Goal: Task Accomplishment & Management: Use online tool/utility

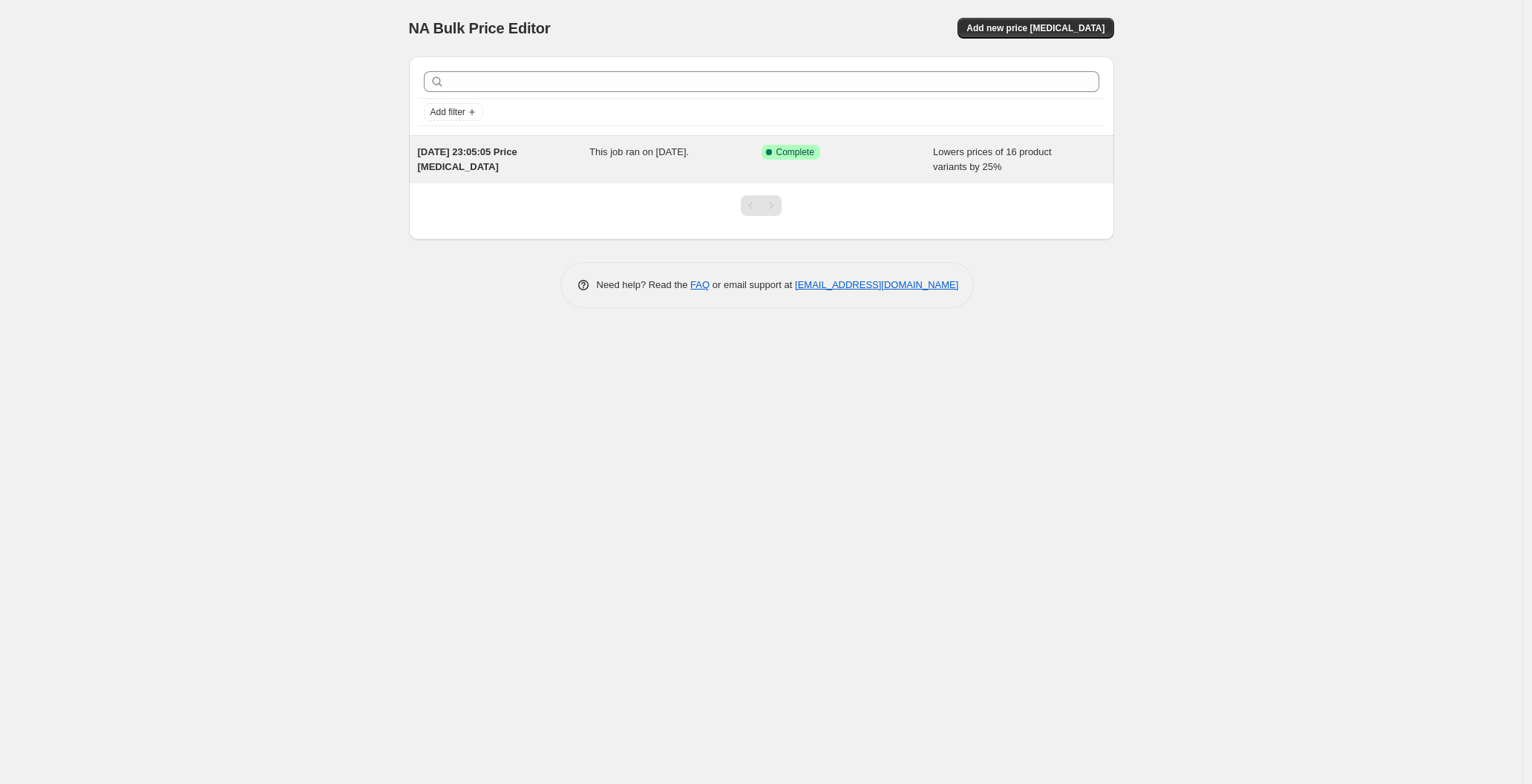
click at [796, 143] on div "[DATE] 23:05:05 Price [MEDICAL_DATA] This job ran on [DATE]. Success Complete C…" at bounding box center [761, 159] width 705 height 48
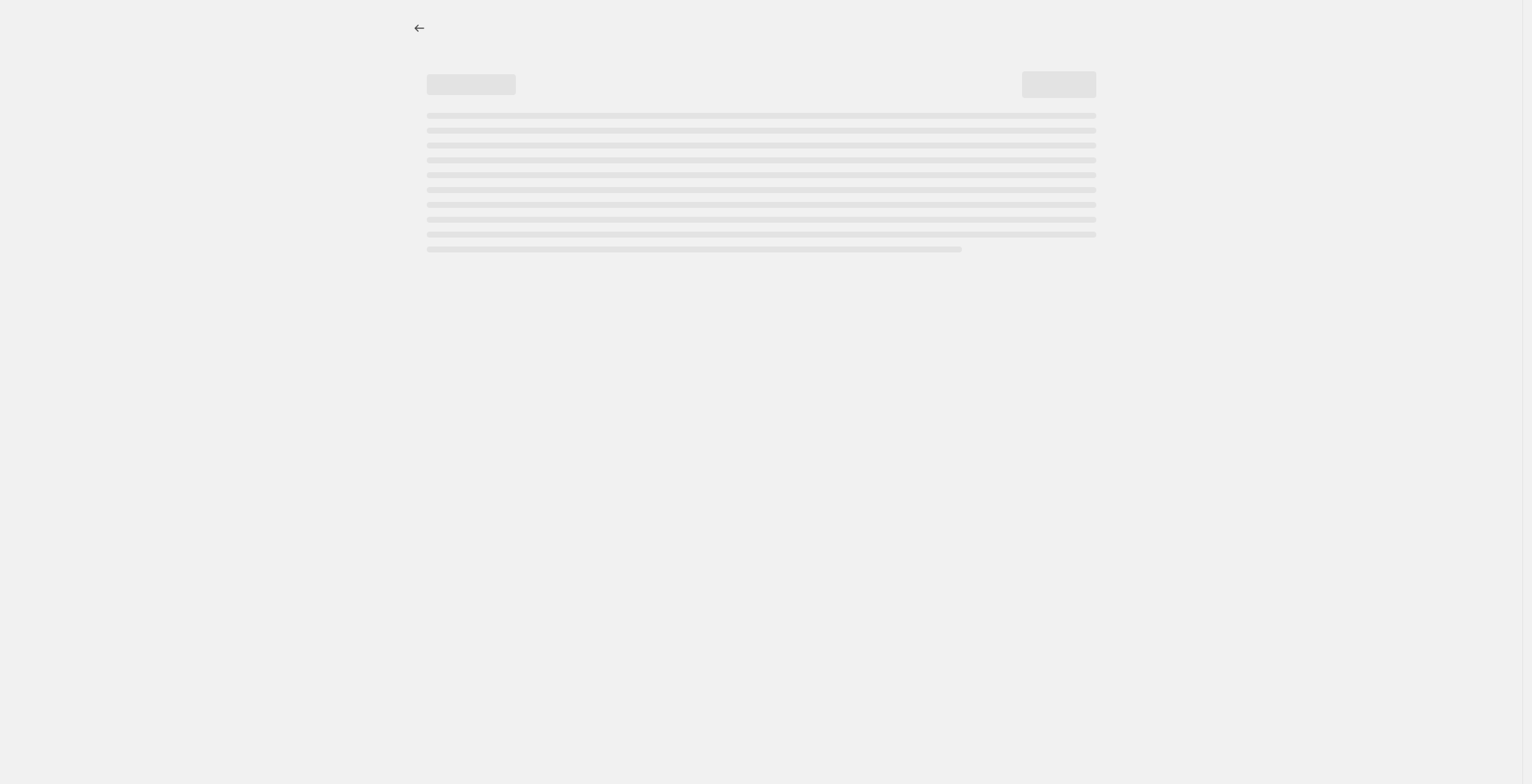
select select "percentage"
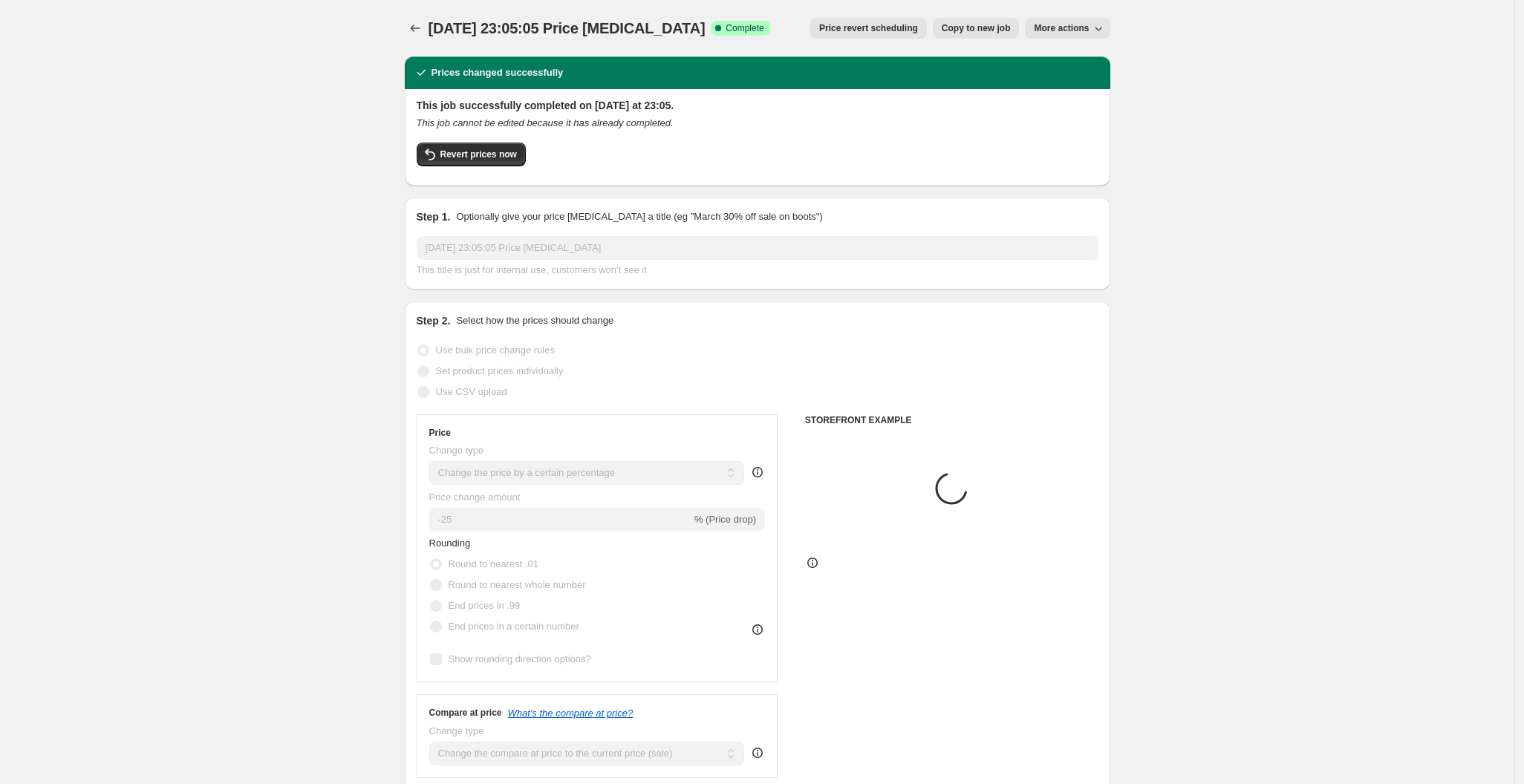
click at [484, 173] on div "Revert prices now" at bounding box center [758, 157] width 682 height 31
click at [480, 160] on span "Revert prices now" at bounding box center [479, 155] width 76 height 11
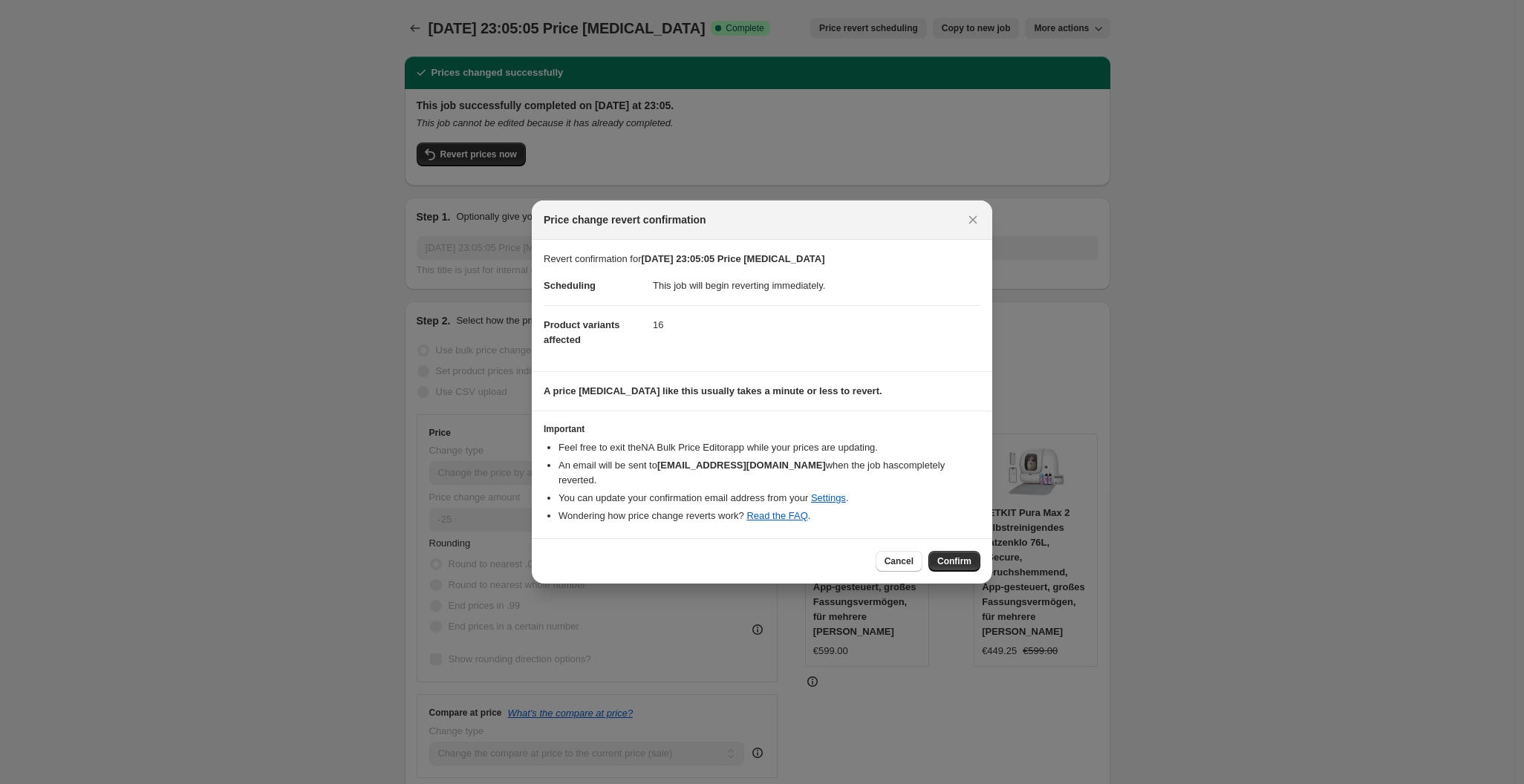
click at [952, 561] on button "Confirm" at bounding box center [954, 562] width 52 height 21
click at [952, 561] on div "Cancel Loading Confirm" at bounding box center [929, 562] width 105 height 21
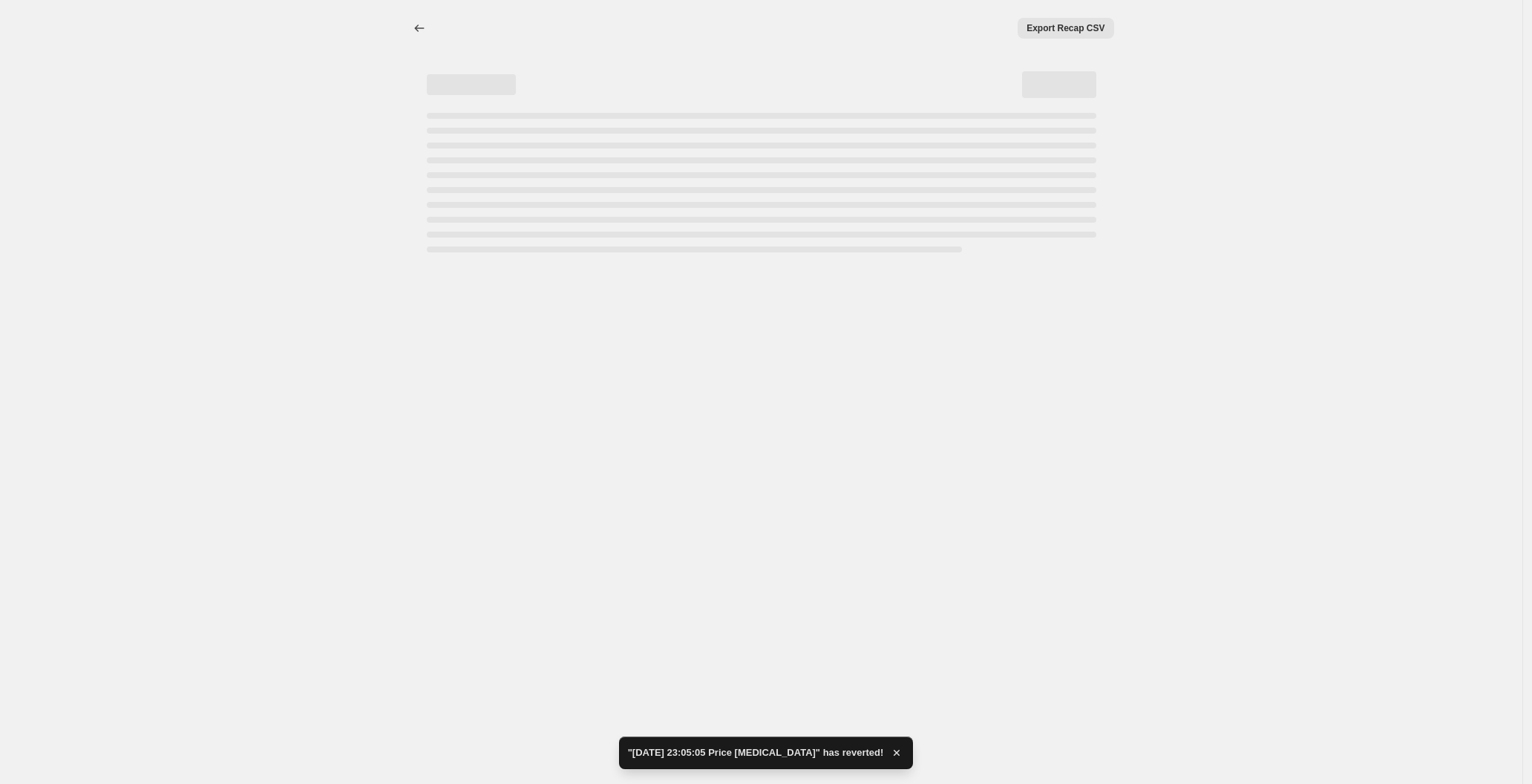
select select "percentage"
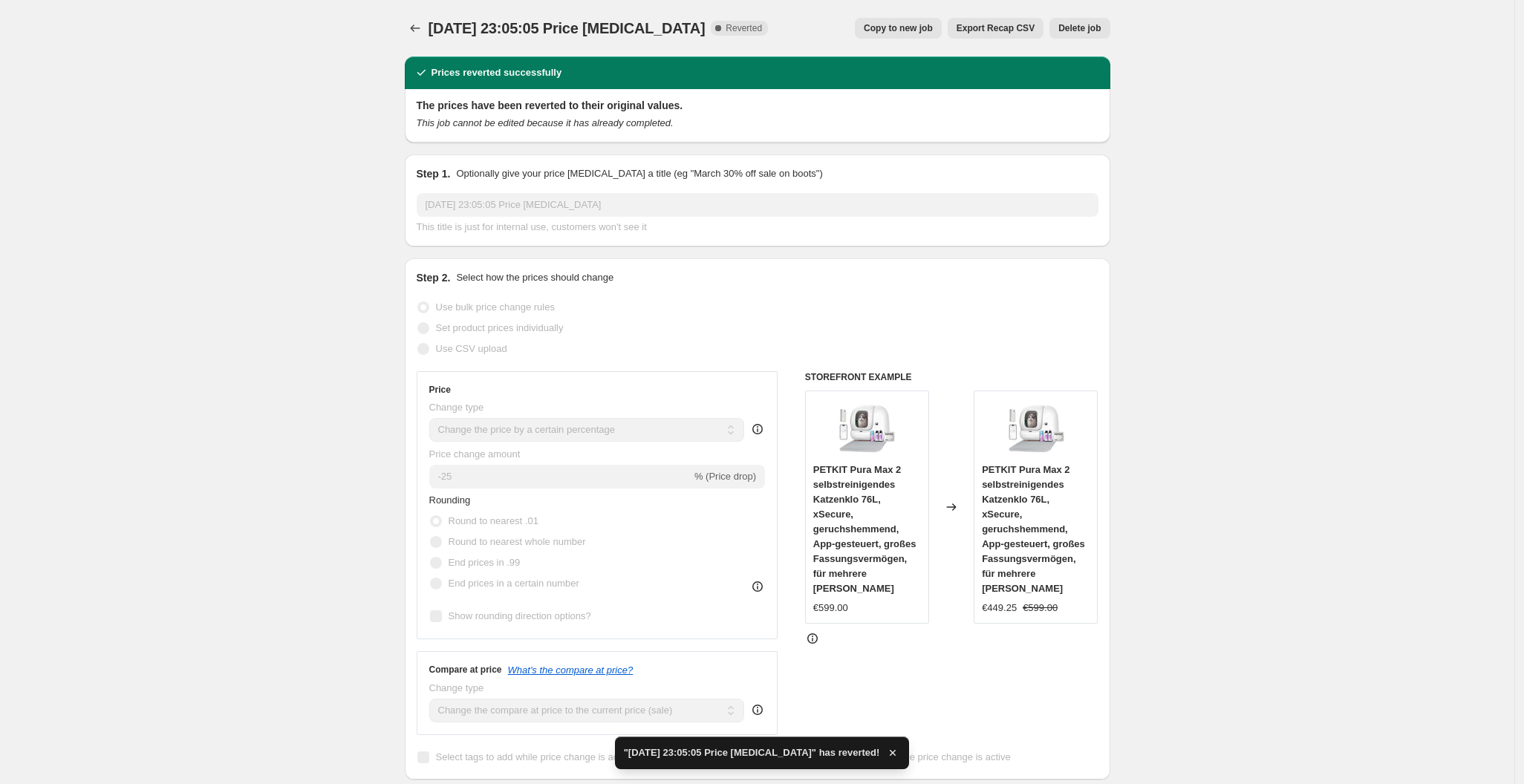
click at [1089, 35] on button "Delete job" at bounding box center [1079, 29] width 60 height 21
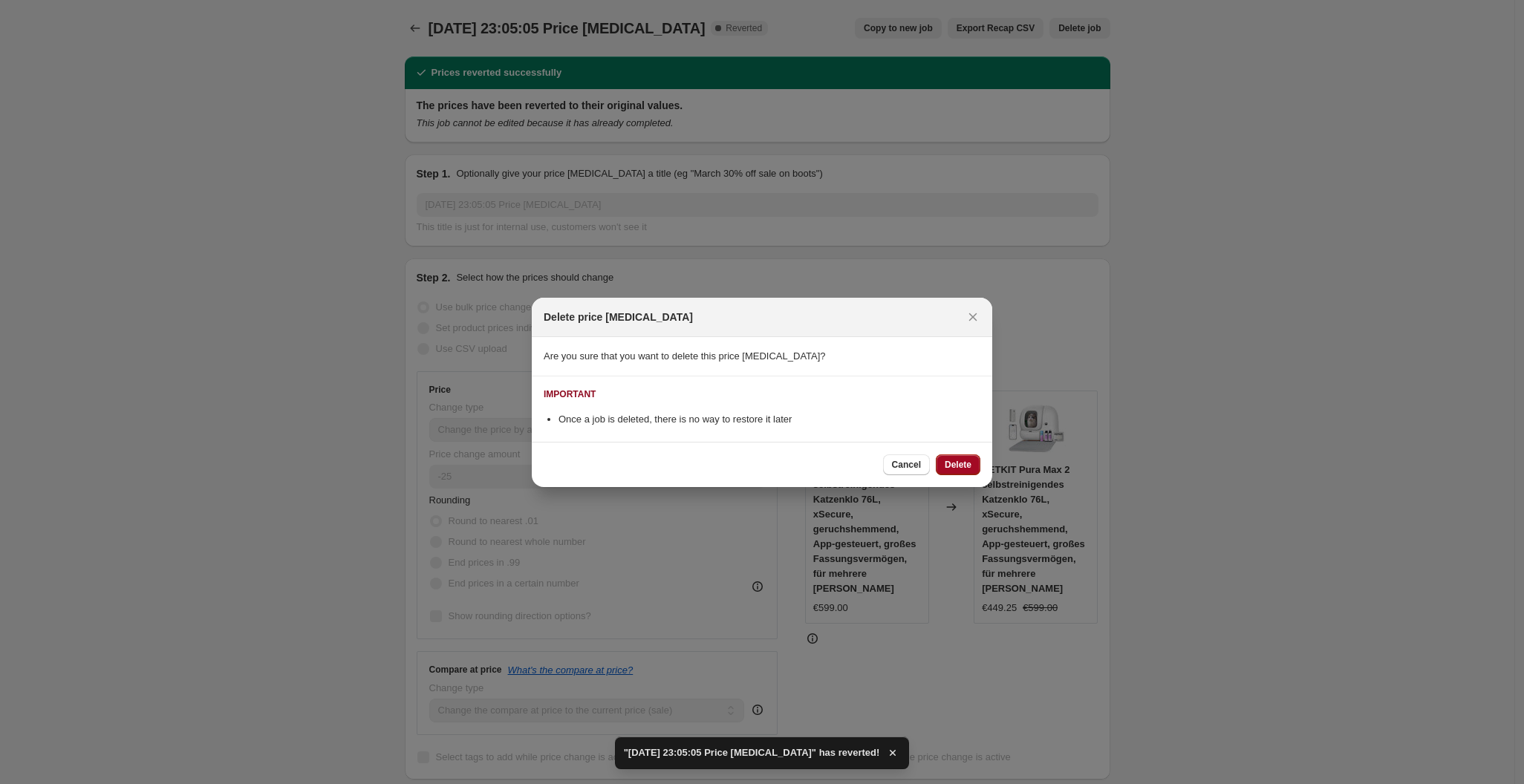
click at [957, 467] on span "Delete" at bounding box center [958, 464] width 27 height 11
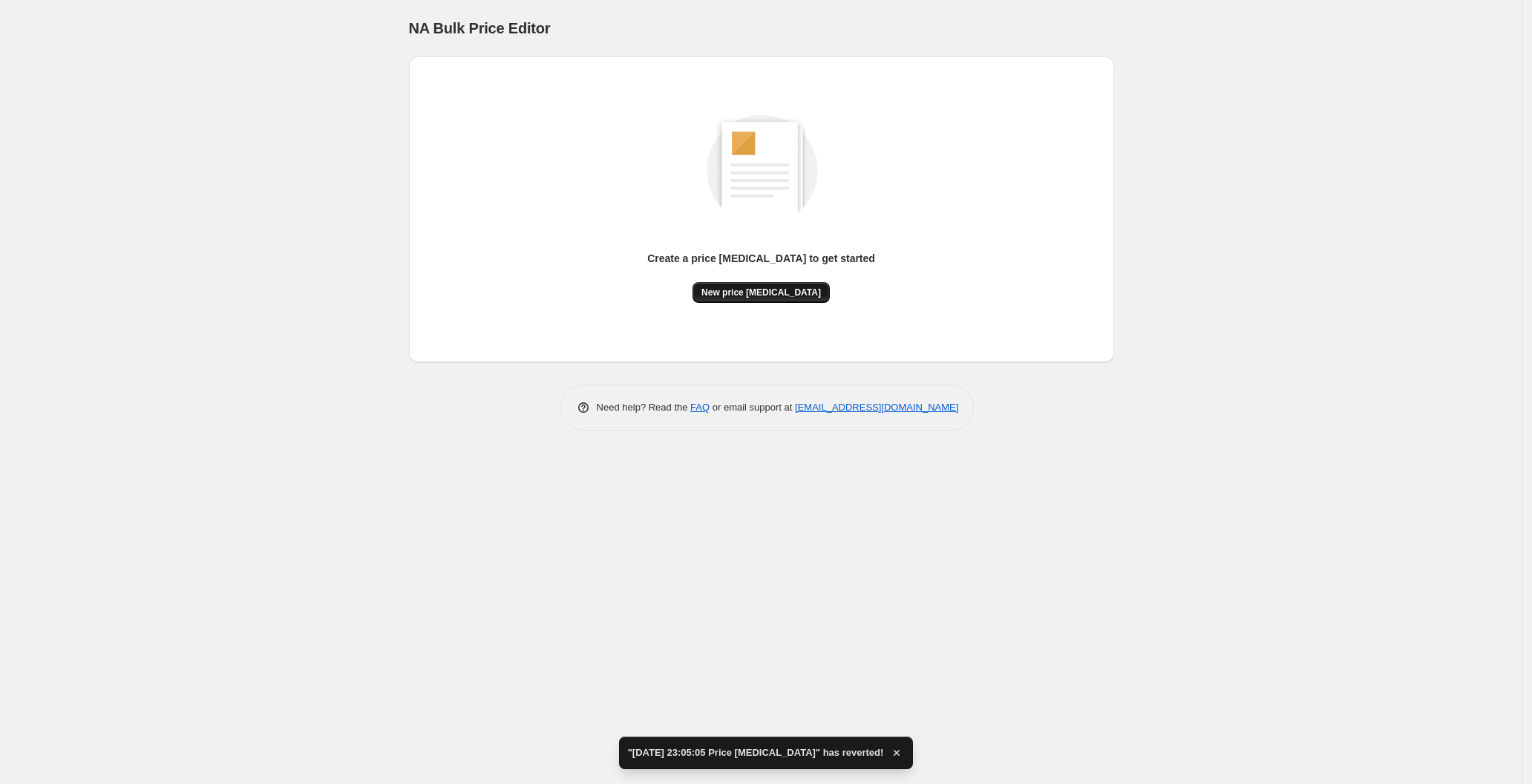
click at [756, 285] on button "New price [MEDICAL_DATA]" at bounding box center [761, 293] width 137 height 21
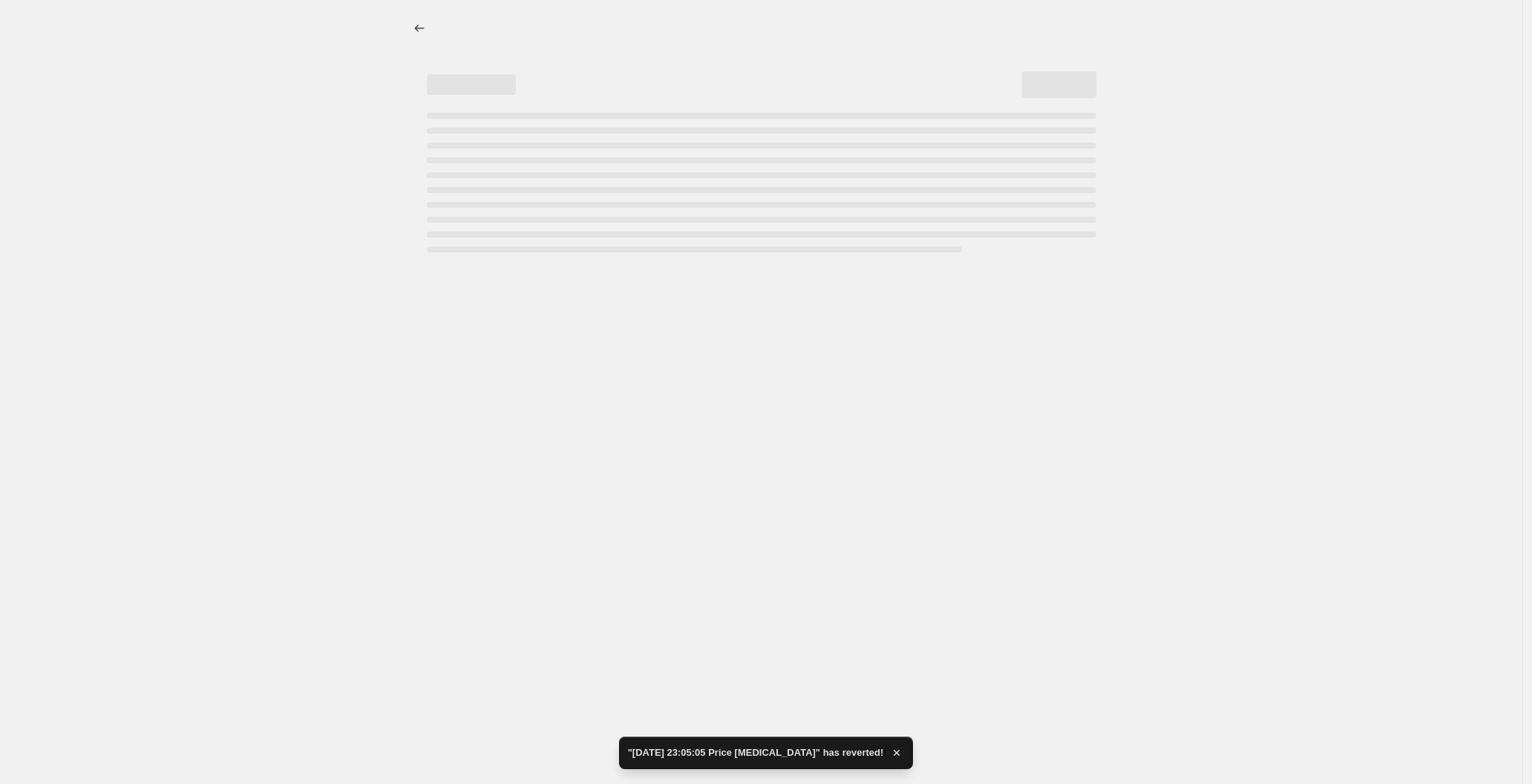
select select "percentage"
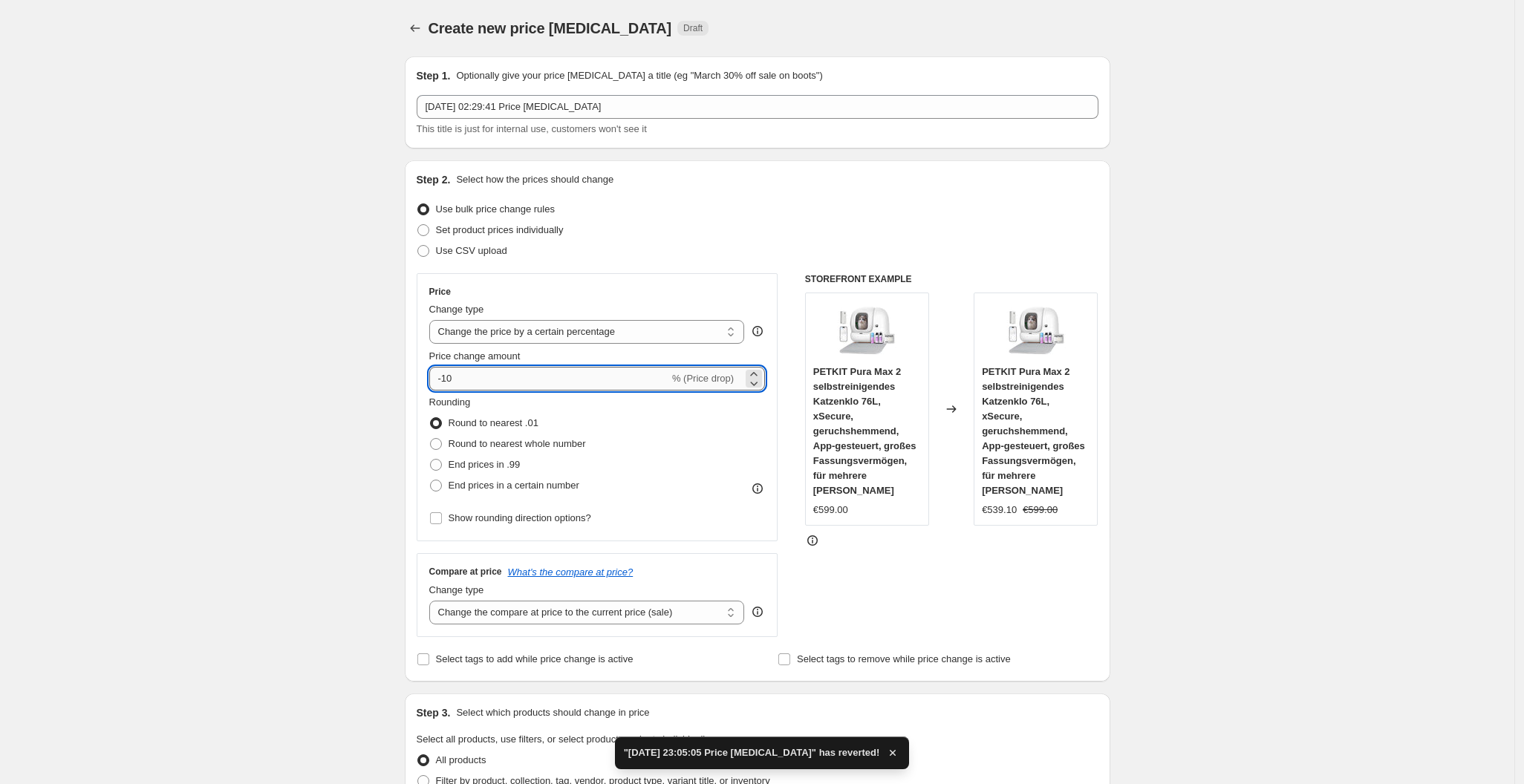
click at [518, 375] on input "-10" at bounding box center [549, 378] width 240 height 24
type input "-1"
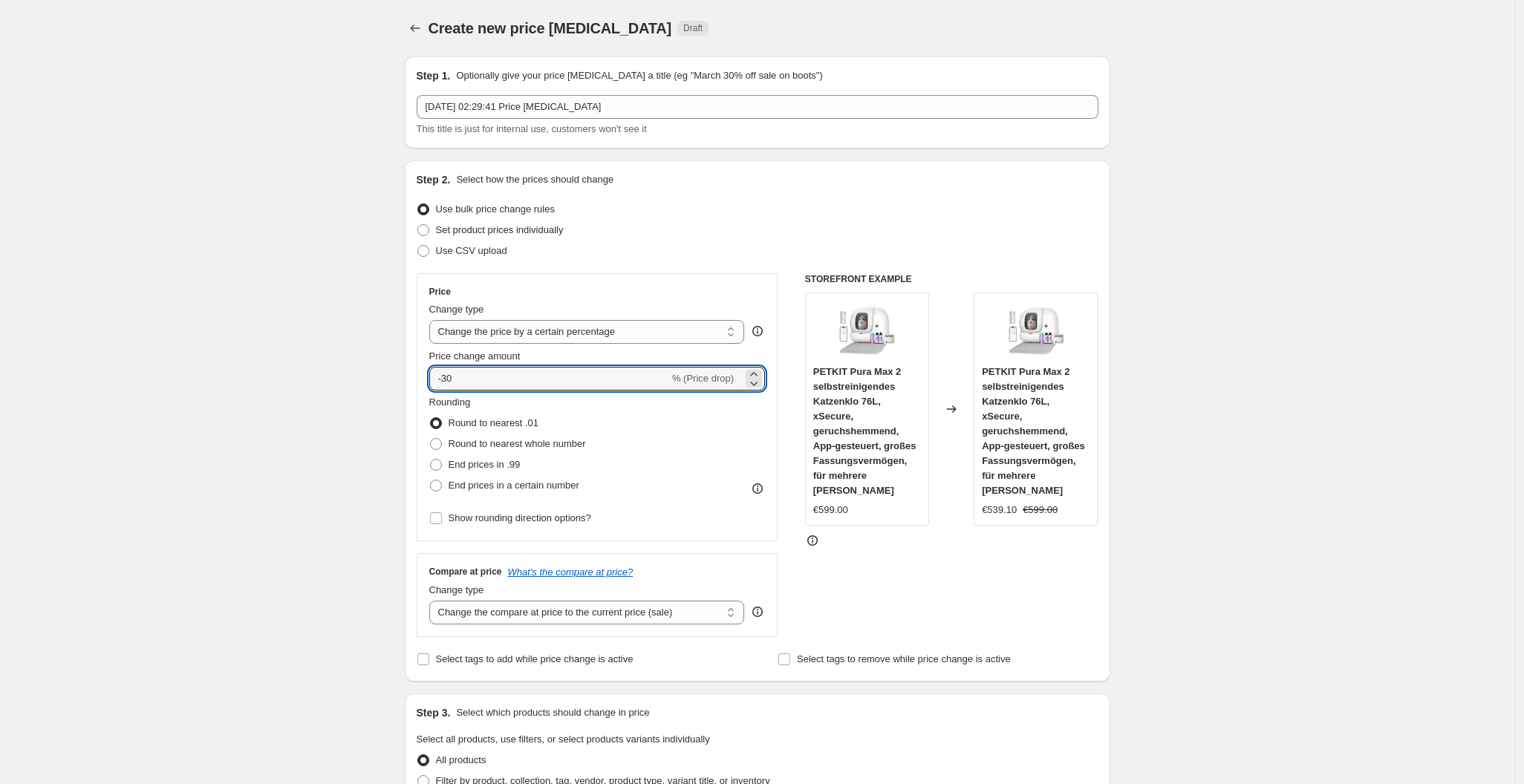
type input "-30"
drag, startPoint x: 722, startPoint y: 397, endPoint x: 725, endPoint y: 417, distance: 20.2
click at [725, 417] on div "Rounding Round to nearest .01 Round to nearest whole number End prices in .99 E…" at bounding box center [597, 445] width 337 height 101
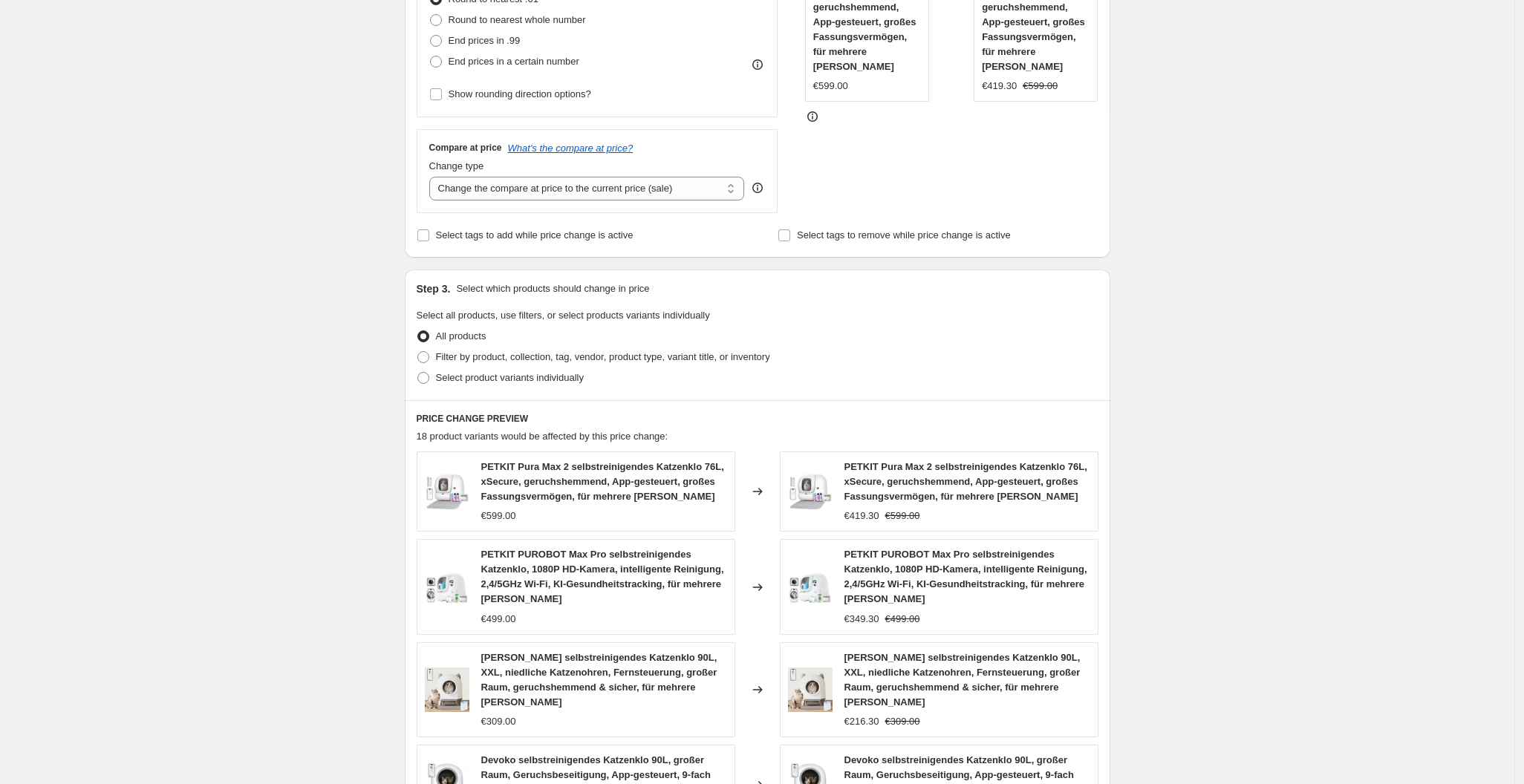
scroll to position [816, 0]
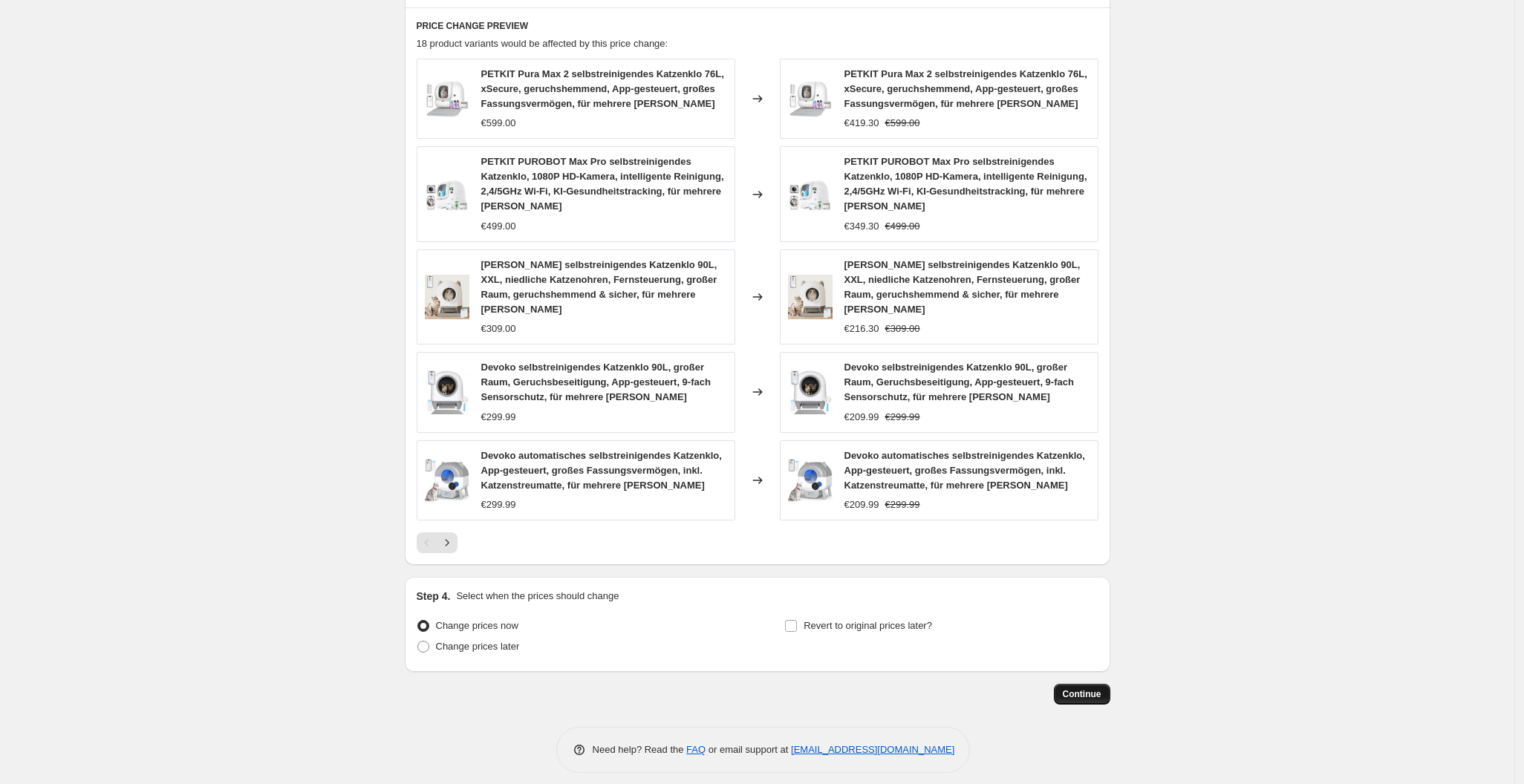
click at [1087, 689] on span "Continue" at bounding box center [1082, 694] width 38 height 11
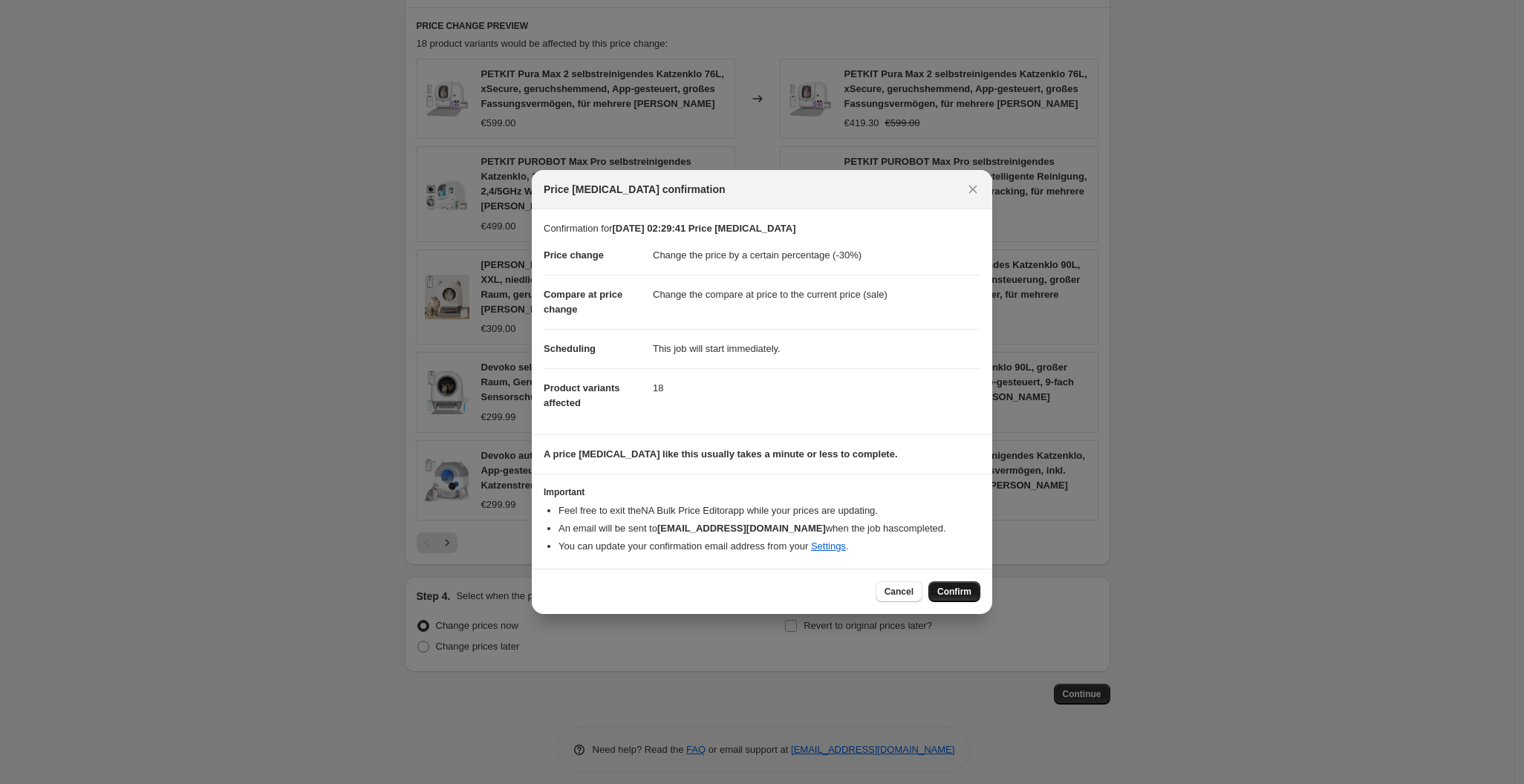
click at [954, 593] on span "Confirm" at bounding box center [954, 591] width 34 height 11
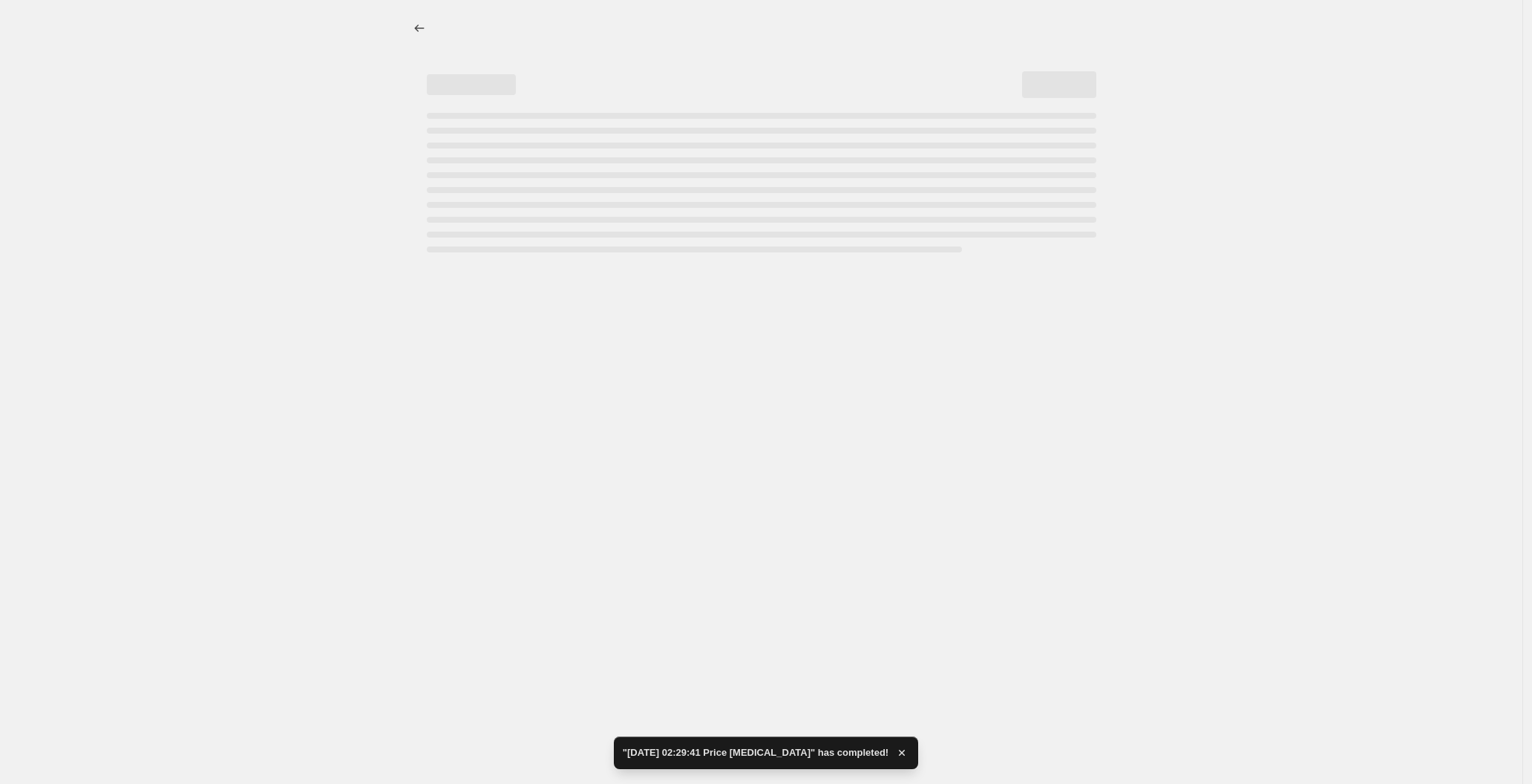
select select "percentage"
